Goal: Task Accomplishment & Management: Use online tool/utility

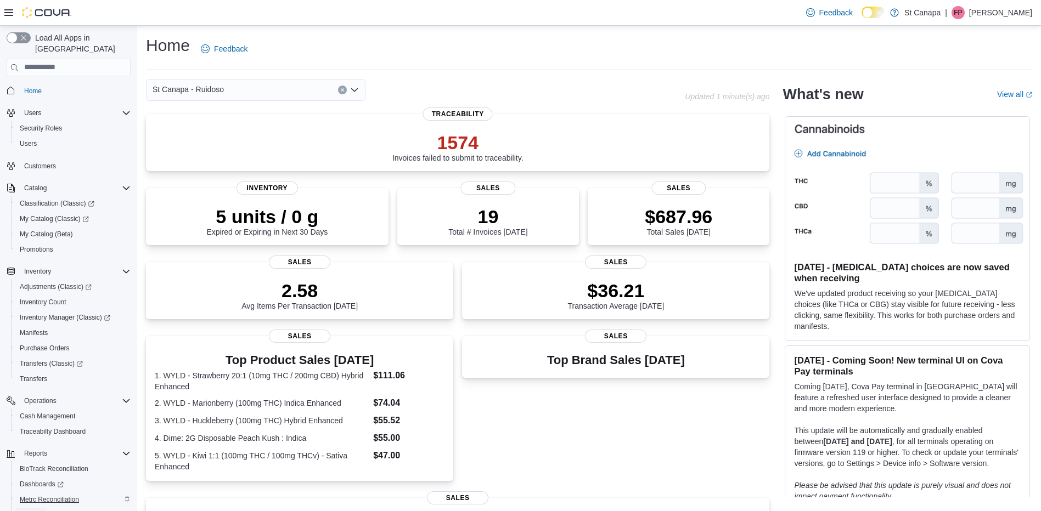
drag, startPoint x: 33, startPoint y: 499, endPoint x: 33, endPoint y: 486, distance: 13.2
click at [33, 508] on span "Reports" at bounding box center [31, 514] width 23 height 13
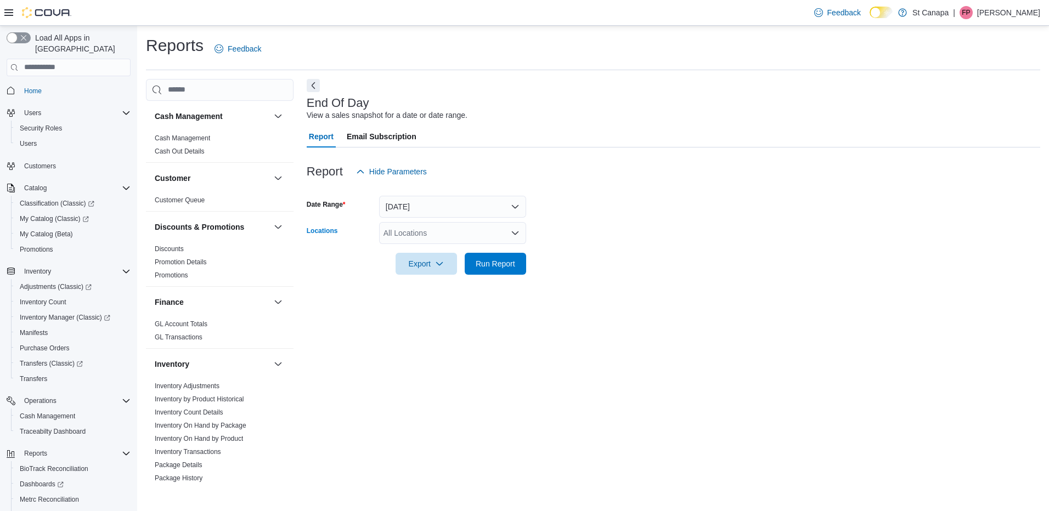
click at [428, 235] on div "All Locations" at bounding box center [452, 233] width 147 height 22
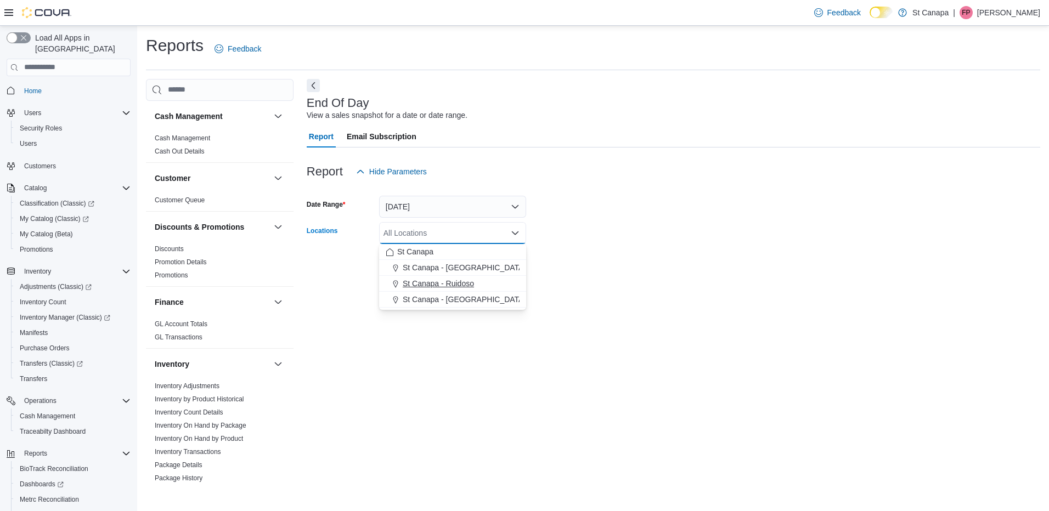
click at [472, 283] on span "St Canapa - Ruidoso" at bounding box center [438, 283] width 71 height 11
click at [621, 290] on div "End Of Day View a sales snapshot for a date or date range. Report Email Subscri…" at bounding box center [673, 281] width 733 height 405
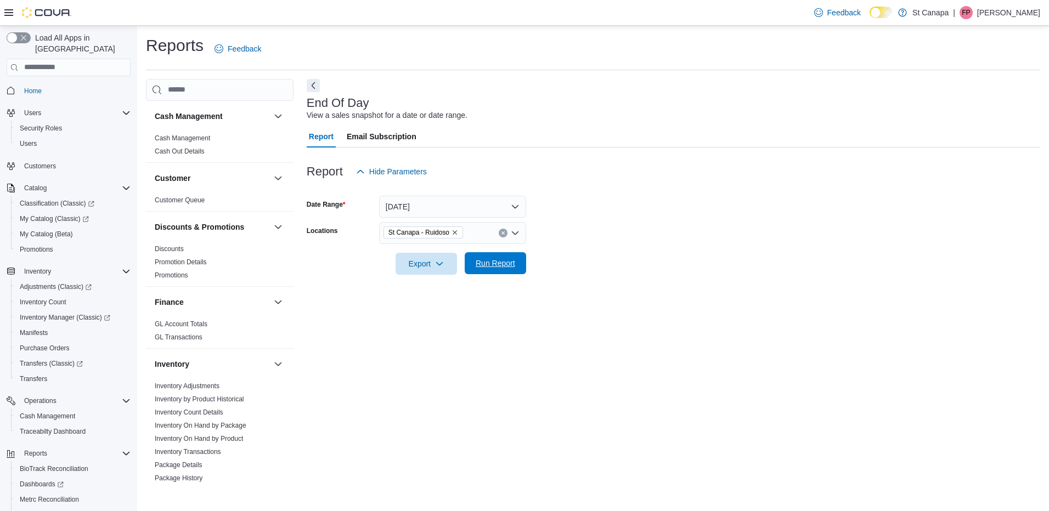
click at [501, 265] on span "Run Report" at bounding box center [495, 263] width 39 height 11
